Goal: Transaction & Acquisition: Purchase product/service

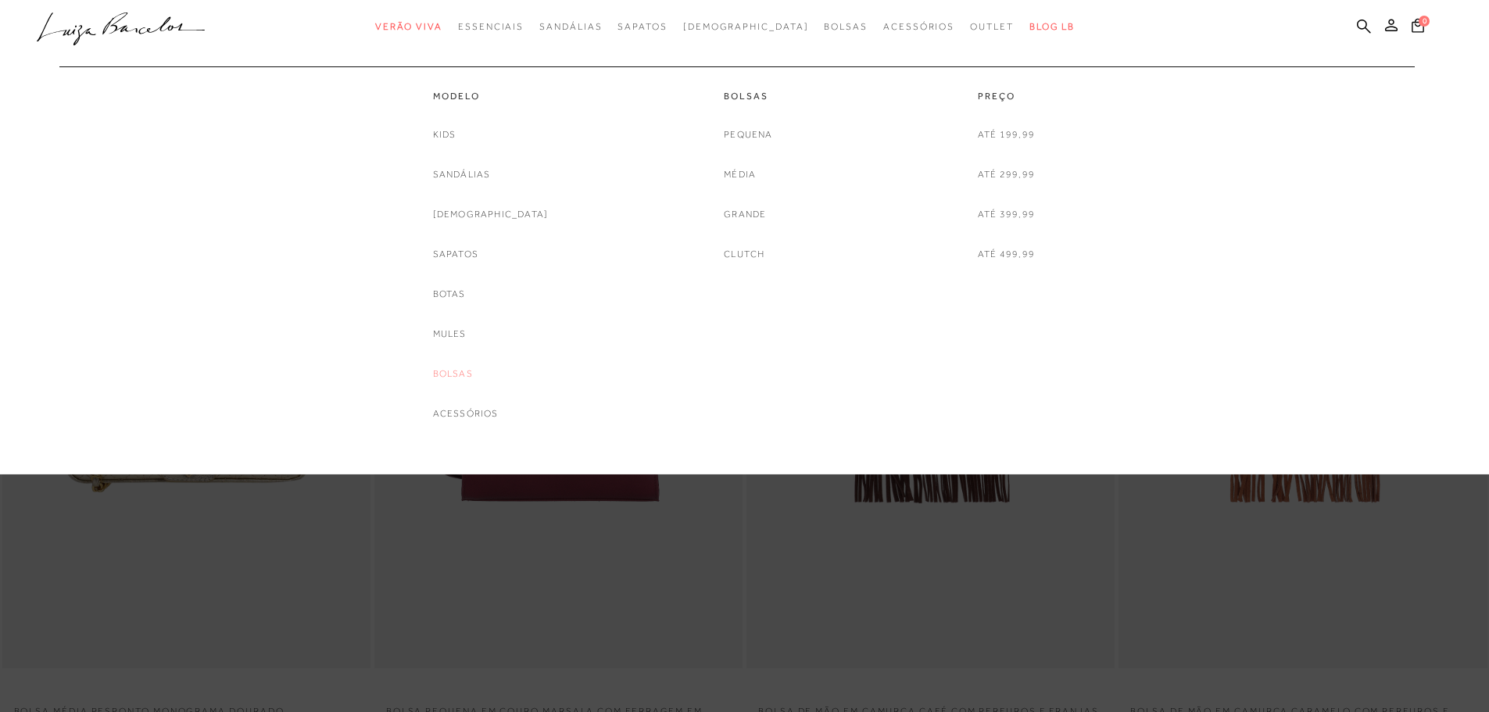
click at [473, 376] on link "Bolsas" at bounding box center [453, 374] width 40 height 16
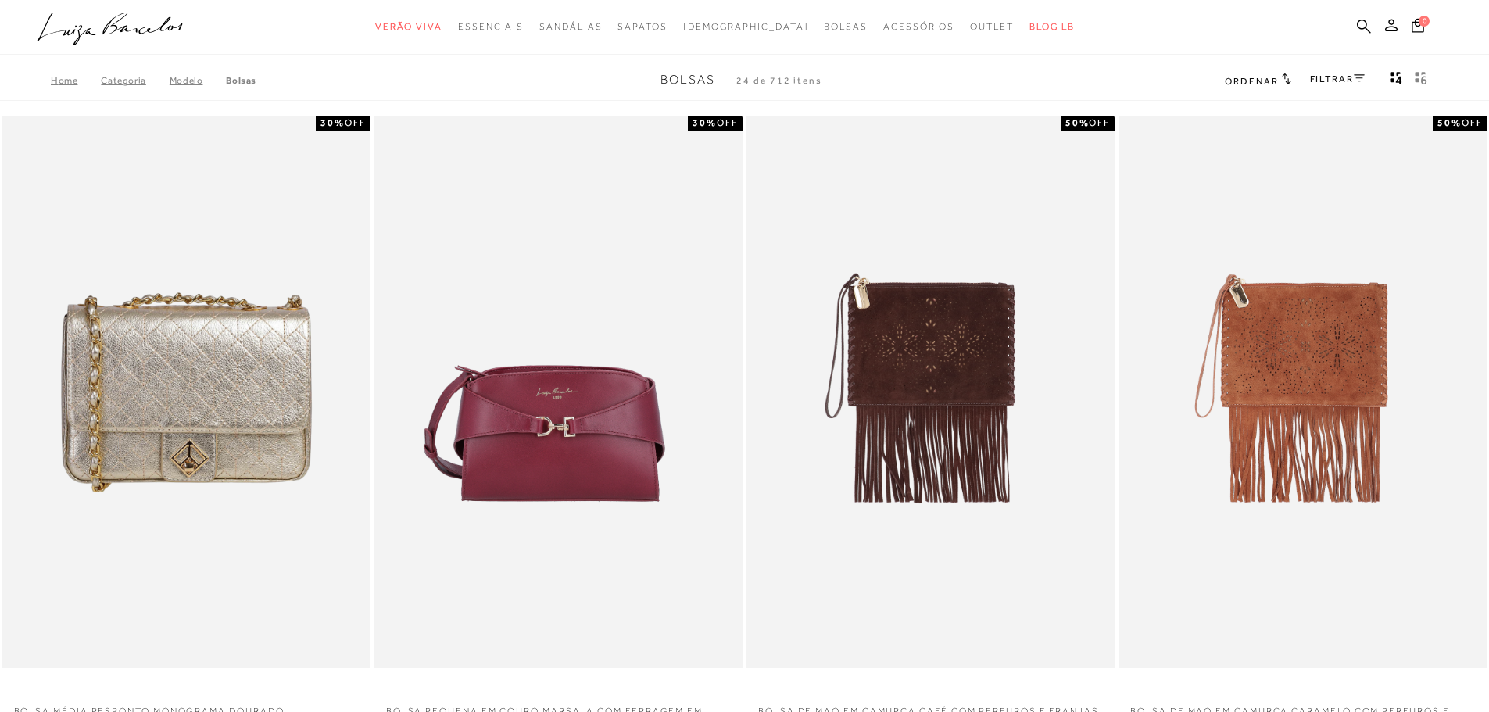
click at [1322, 81] on link "FILTRAR" at bounding box center [1337, 78] width 55 height 11
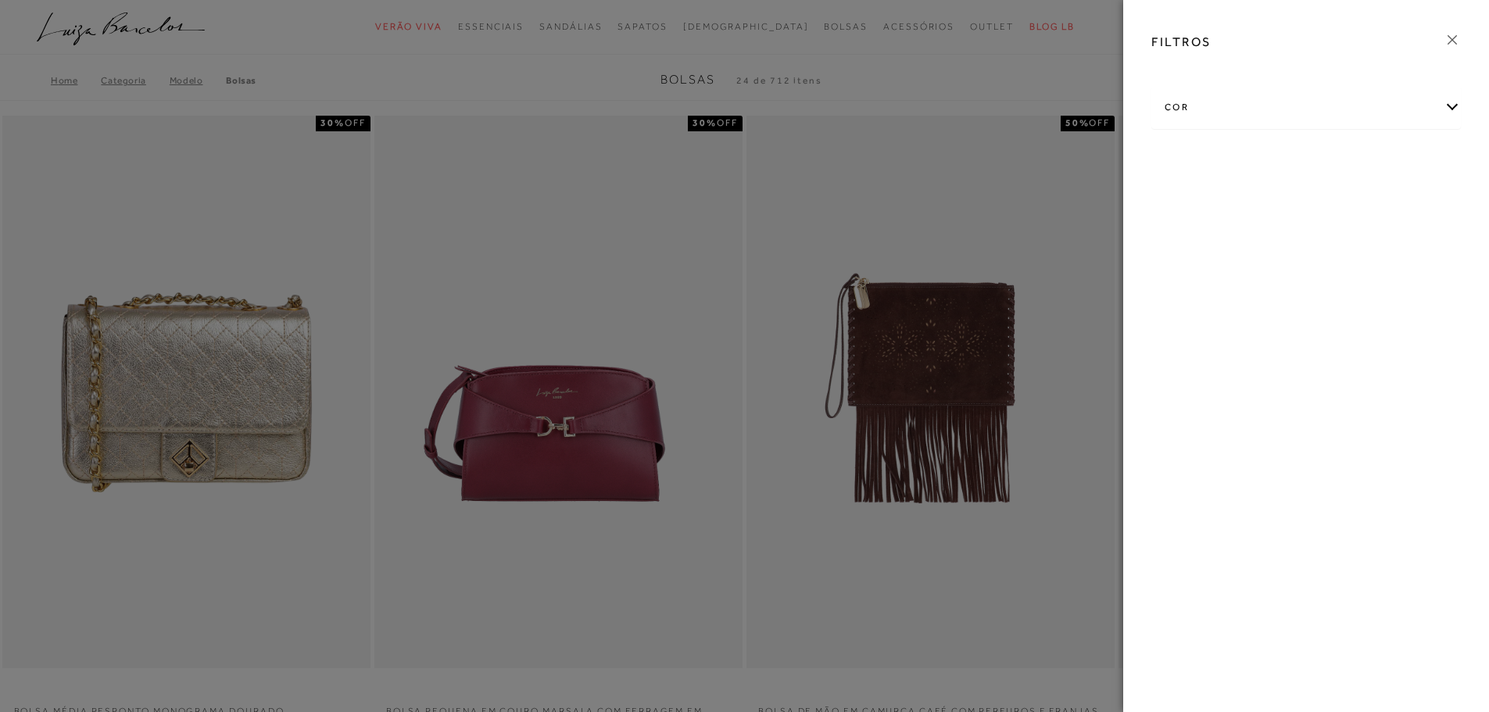
click at [1028, 106] on div at bounding box center [744, 356] width 1489 height 712
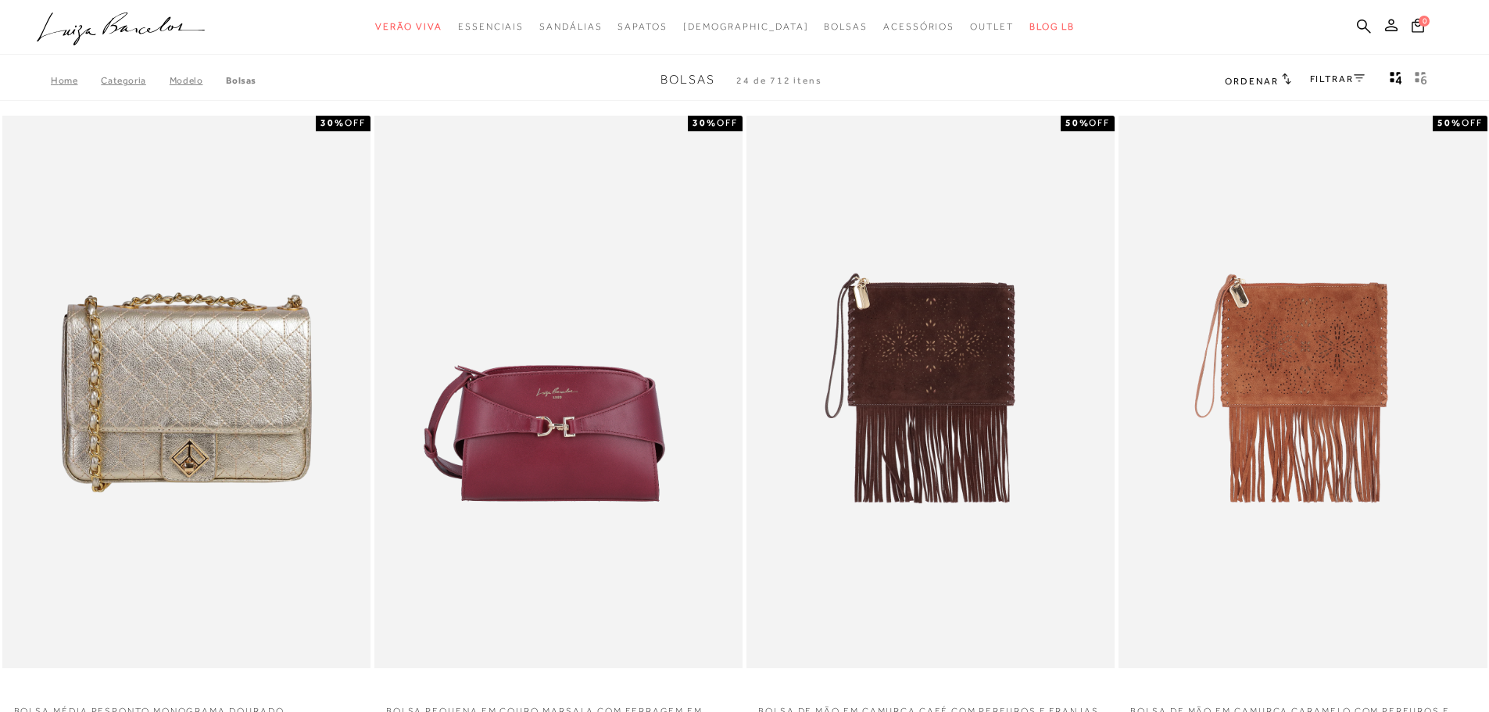
click at [1249, 77] on span "Ordenar" at bounding box center [1251, 81] width 53 height 11
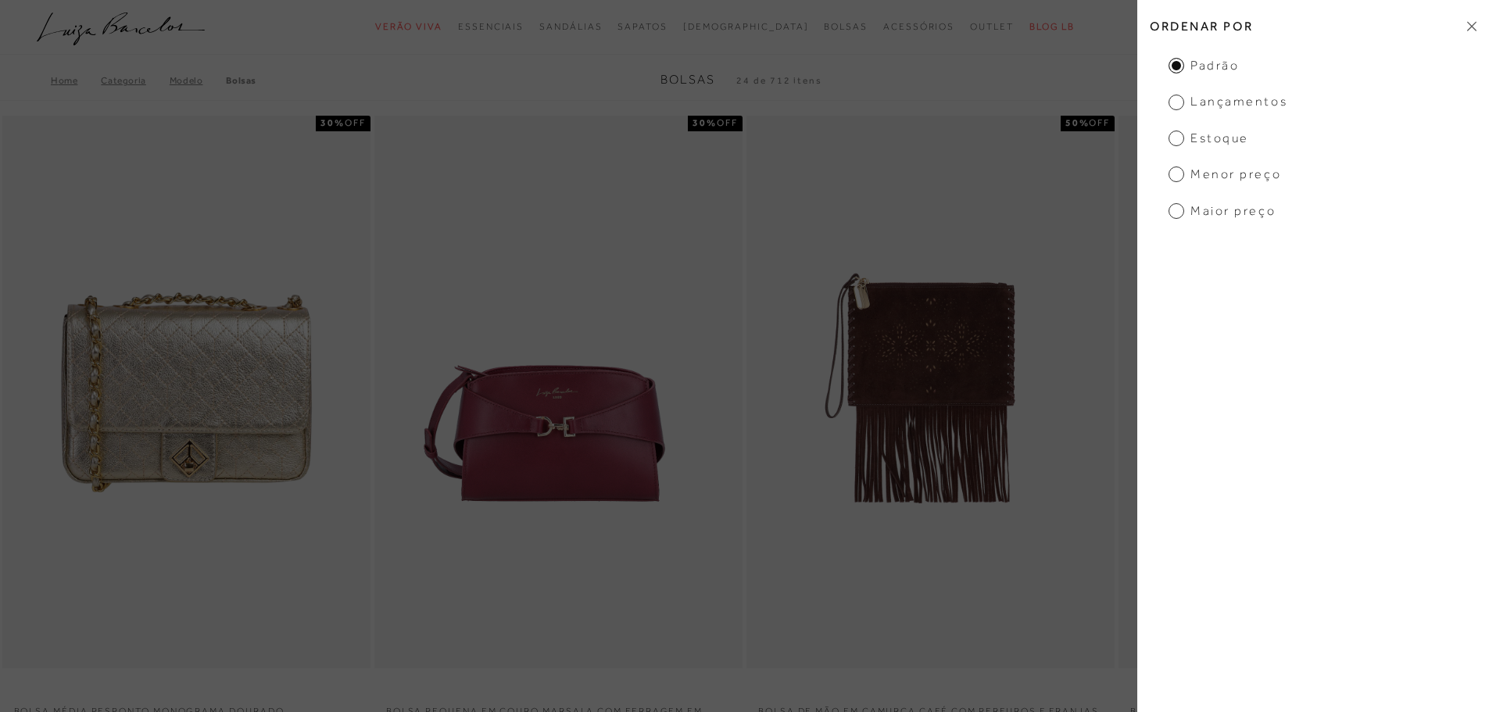
click at [1237, 179] on span "Menor preço" at bounding box center [1225, 174] width 113 height 17
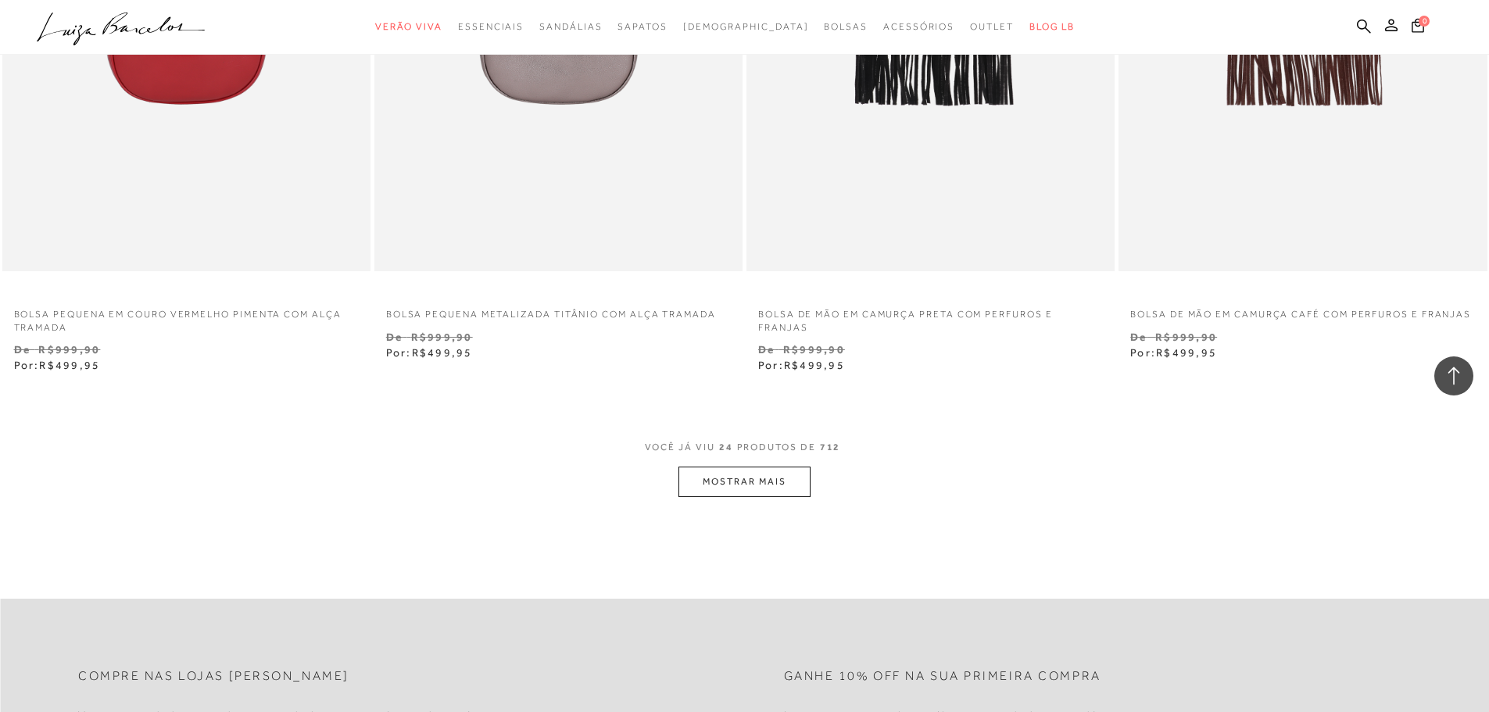
scroll to position [3830, 0]
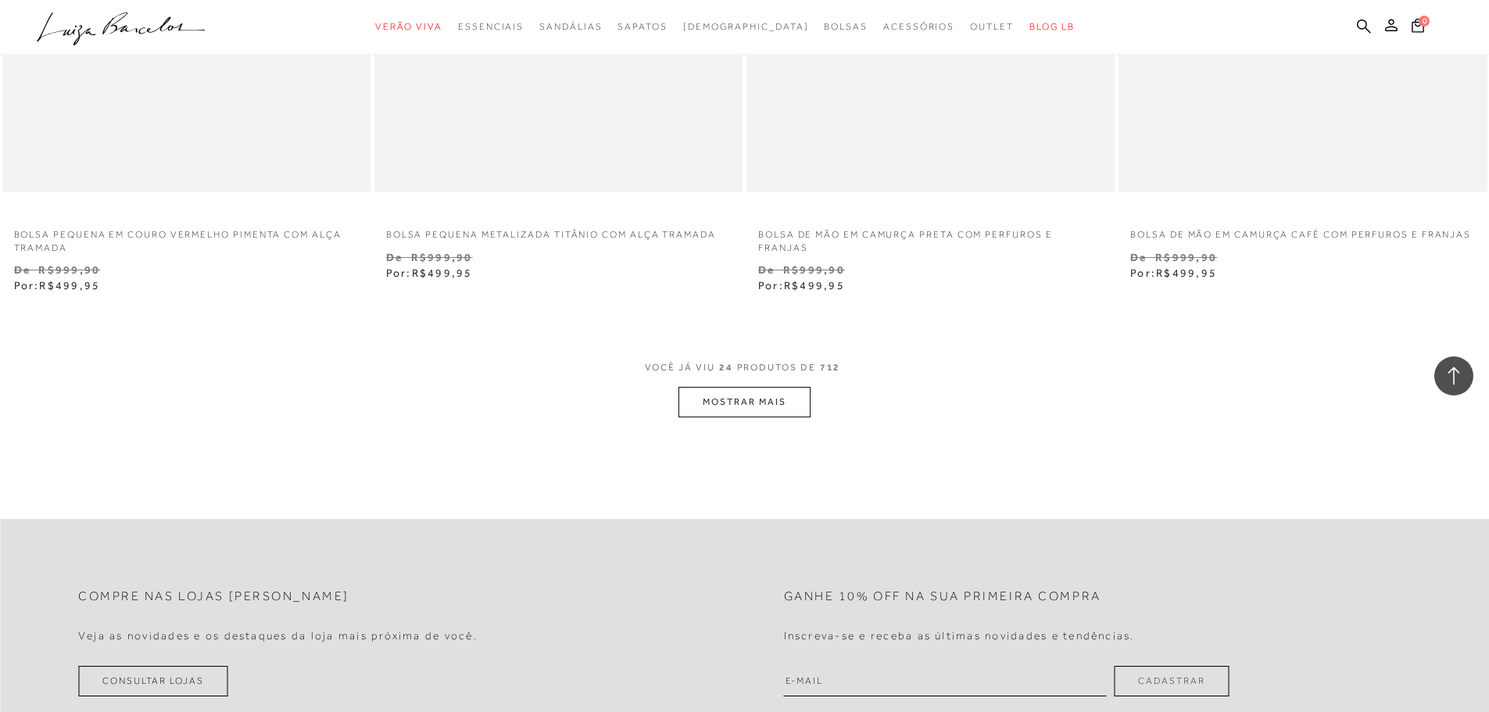
click at [687, 393] on button "MOSTRAR MAIS" at bounding box center [743, 402] width 131 height 30
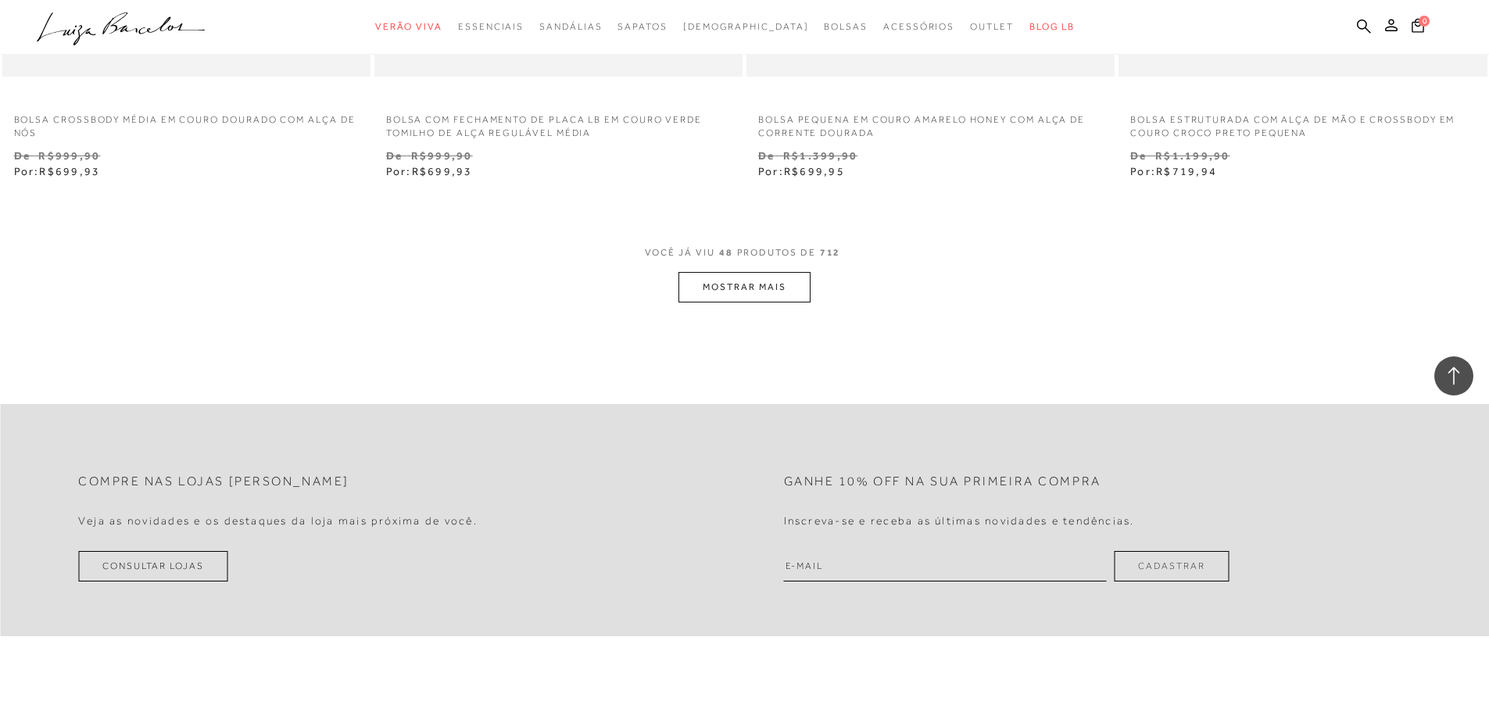
scroll to position [7973, 0]
click at [798, 288] on button "MOSTRAR MAIS" at bounding box center [743, 283] width 131 height 30
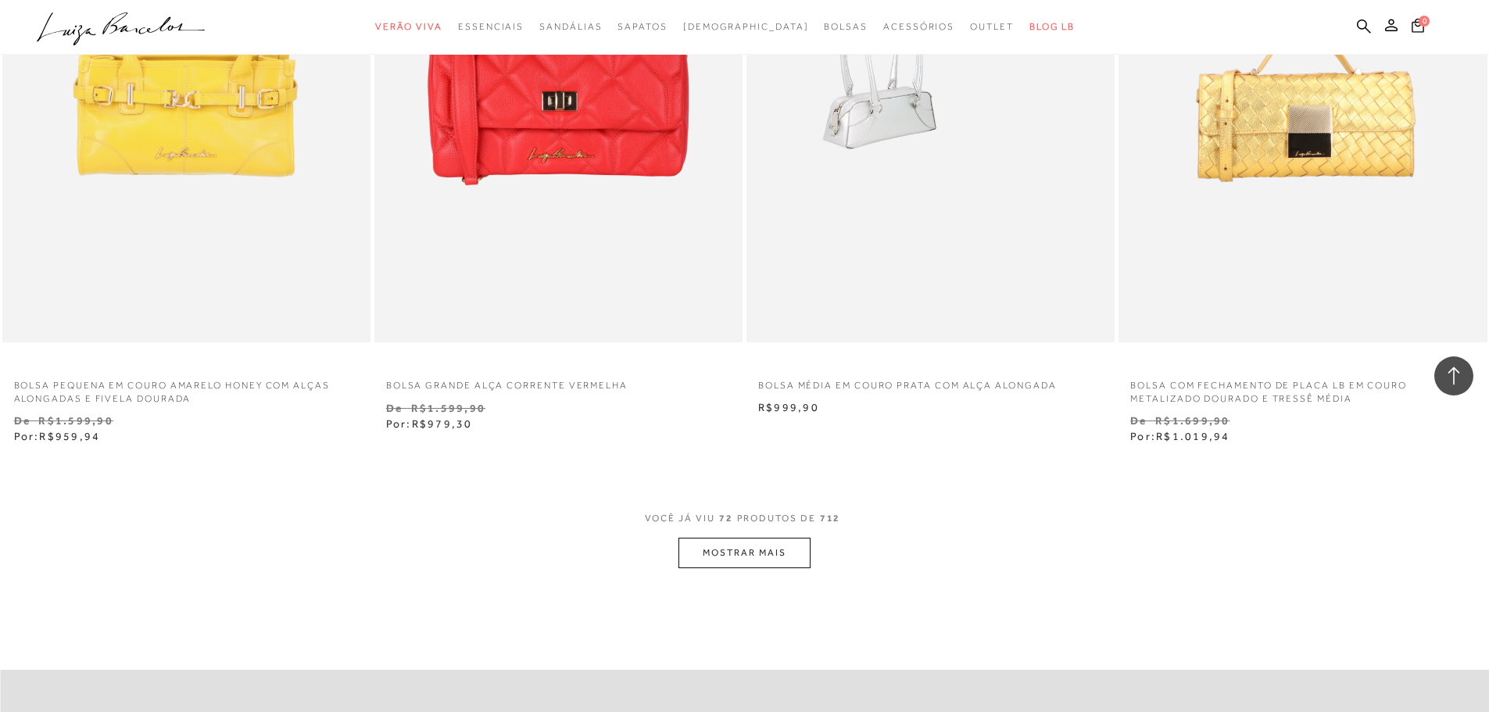
scroll to position [11725, 0]
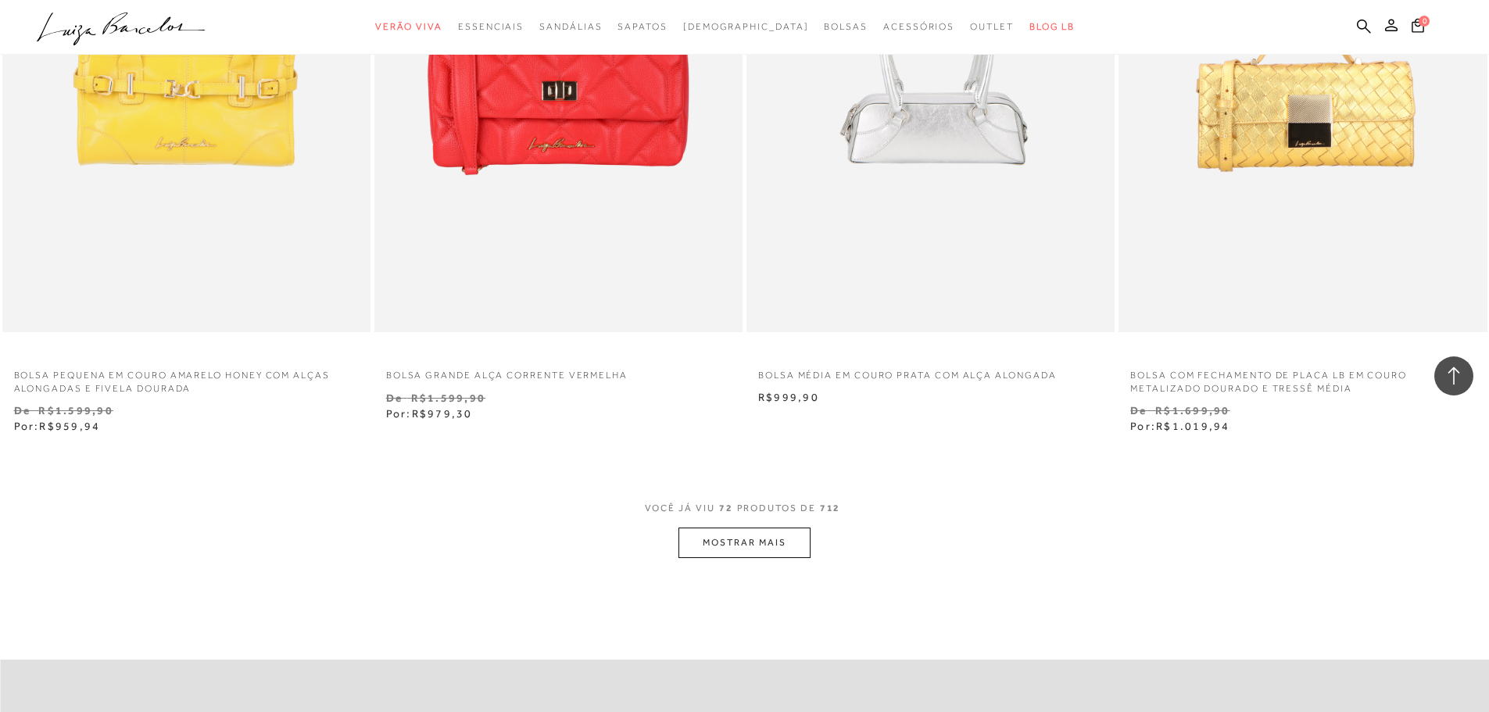
click at [710, 539] on button "MOSTRAR MAIS" at bounding box center [743, 543] width 131 height 30
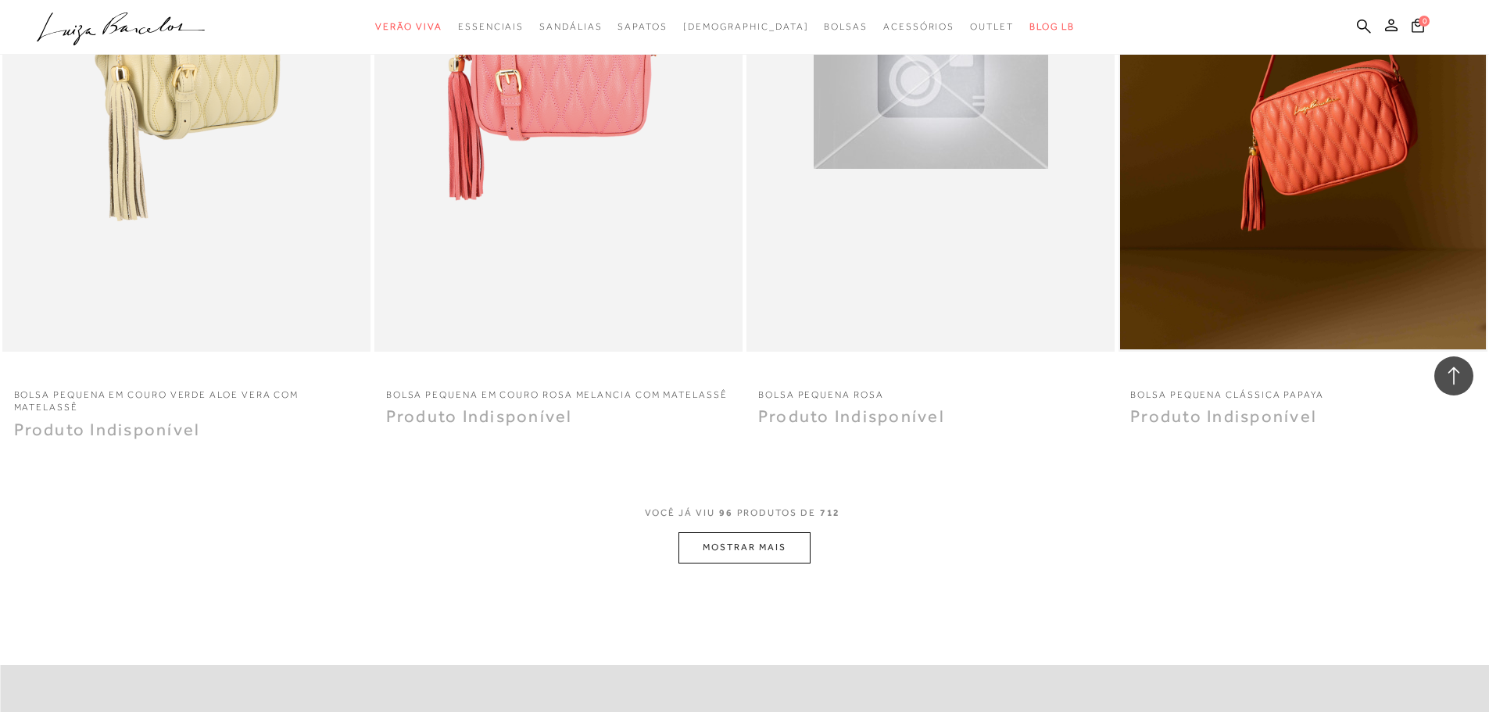
scroll to position [15711, 0]
